Goal: Communication & Community: Ask a question

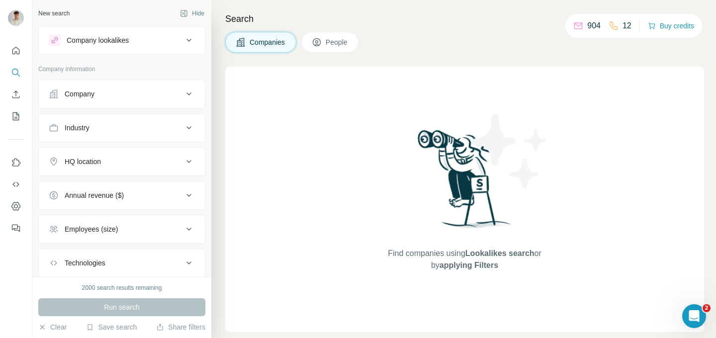
click at [575, 26] on icon at bounding box center [579, 24] width 8 height 3
click at [577, 22] on icon at bounding box center [579, 26] width 10 height 10
click at [690, 314] on icon "Open Intercom Messenger" at bounding box center [693, 315] width 16 height 16
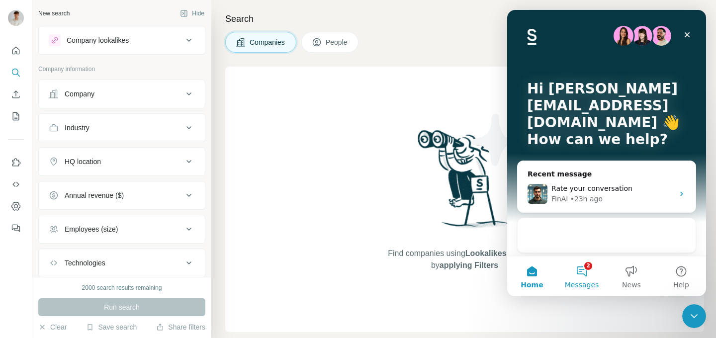
click at [583, 272] on button "2 Messages" at bounding box center [582, 277] width 50 height 40
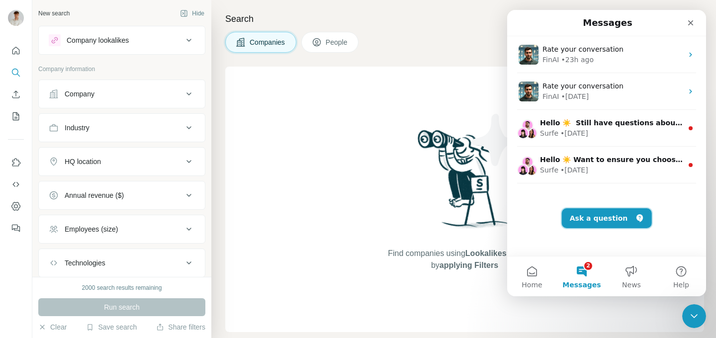
click at [594, 219] on button "Ask a question" at bounding box center [607, 218] width 90 height 20
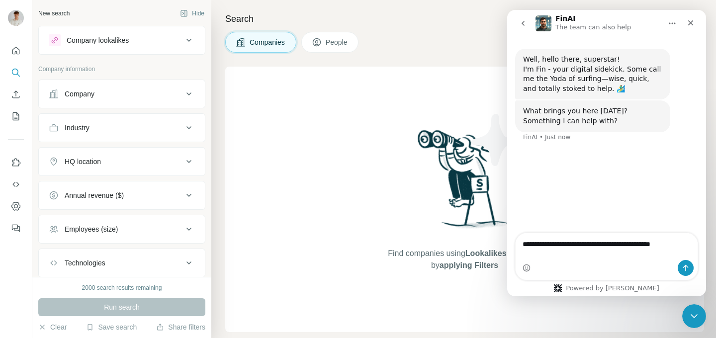
type textarea "**********"
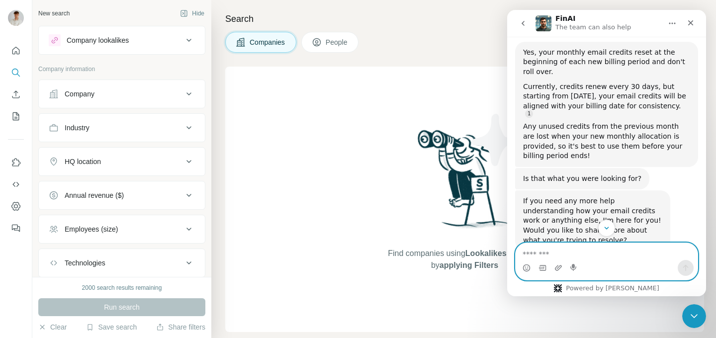
scroll to position [171, 0]
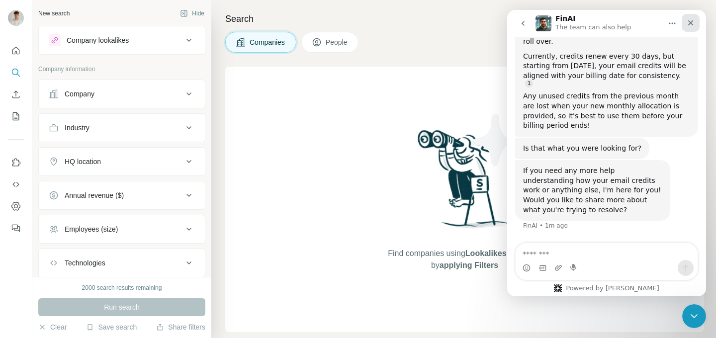
click at [689, 27] on div "Close" at bounding box center [691, 23] width 18 height 18
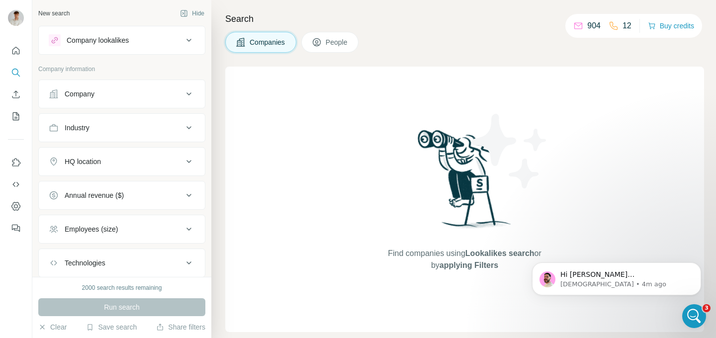
scroll to position [272, 0]
